Goal: Find contact information: Find contact information

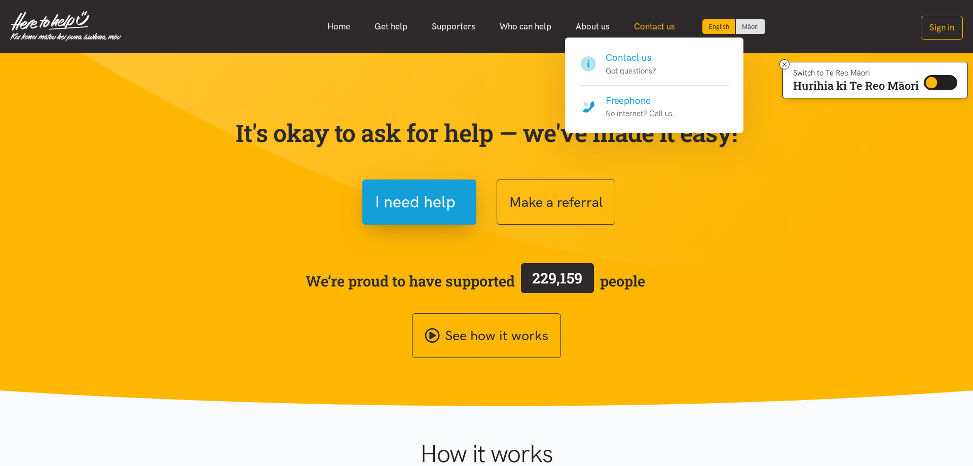
click at [653, 28] on link "Contact us" at bounding box center [654, 27] width 65 height 22
click at [621, 61] on h4 "Contact us" at bounding box center [631, 58] width 51 height 14
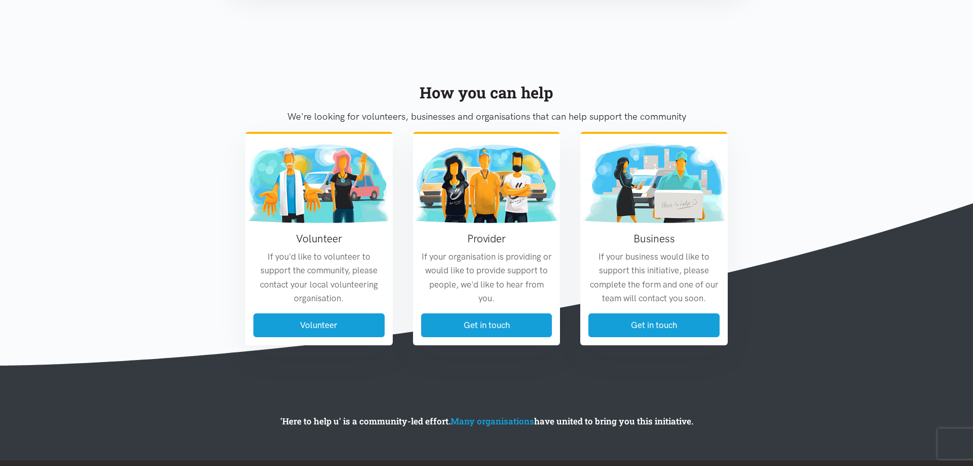
scroll to position [563, 0]
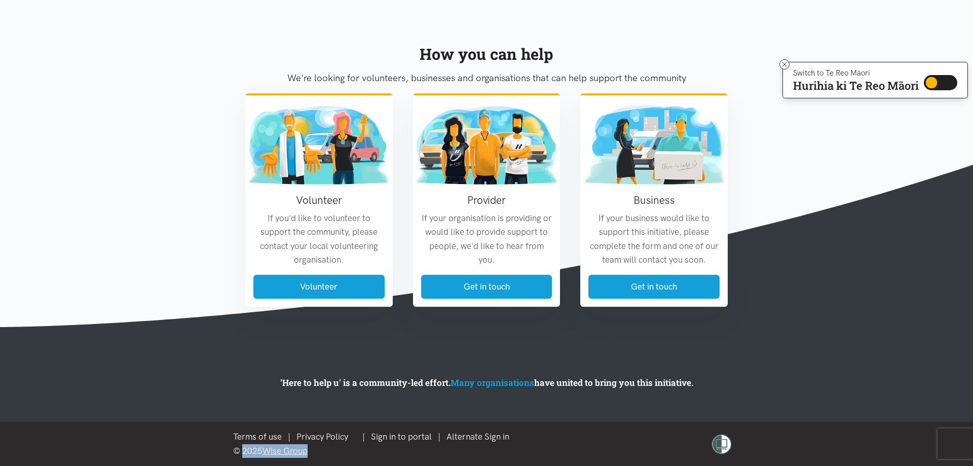
drag, startPoint x: 242, startPoint y: 452, endPoint x: 309, endPoint y: 452, distance: 66.4
click at [309, 452] on div "© 2025 Wise Group" at bounding box center [374, 451] width 282 height 14
click at [354, 452] on div "© 2025 Wise Group" at bounding box center [374, 451] width 282 height 14
click at [193, 211] on section "How you can help We're looking for volunteers, businesses and organisations tha…" at bounding box center [486, 166] width 973 height 322
drag, startPoint x: 469, startPoint y: 230, endPoint x: 502, endPoint y: 261, distance: 45.2
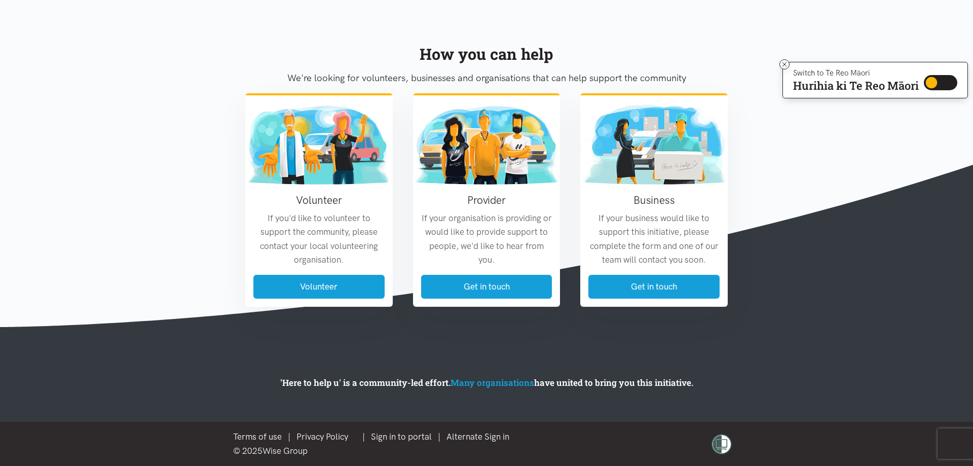
click at [502, 261] on p "If your organisation is providing or would like to provide support to people, w…" at bounding box center [486, 238] width 131 height 55
click at [511, 250] on p "If your organisation is providing or would like to provide support to people, w…" at bounding box center [486, 238] width 131 height 55
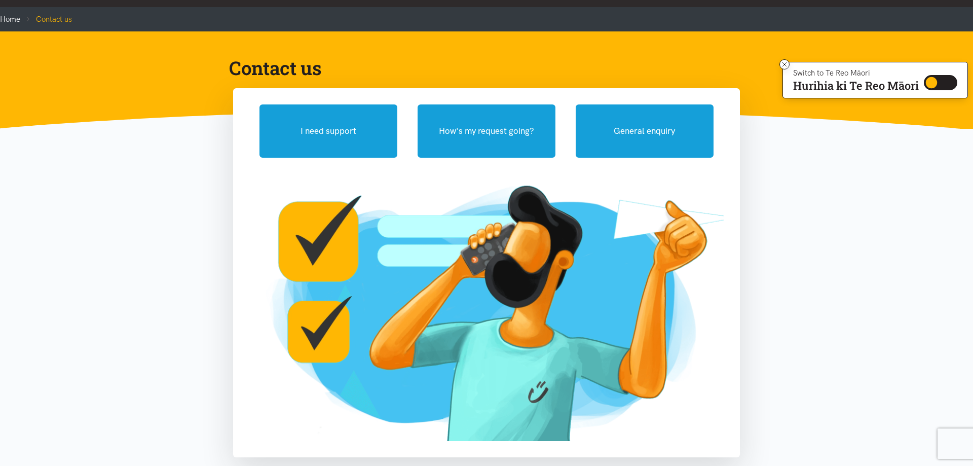
scroll to position [0, 0]
